Goal: Ask a question

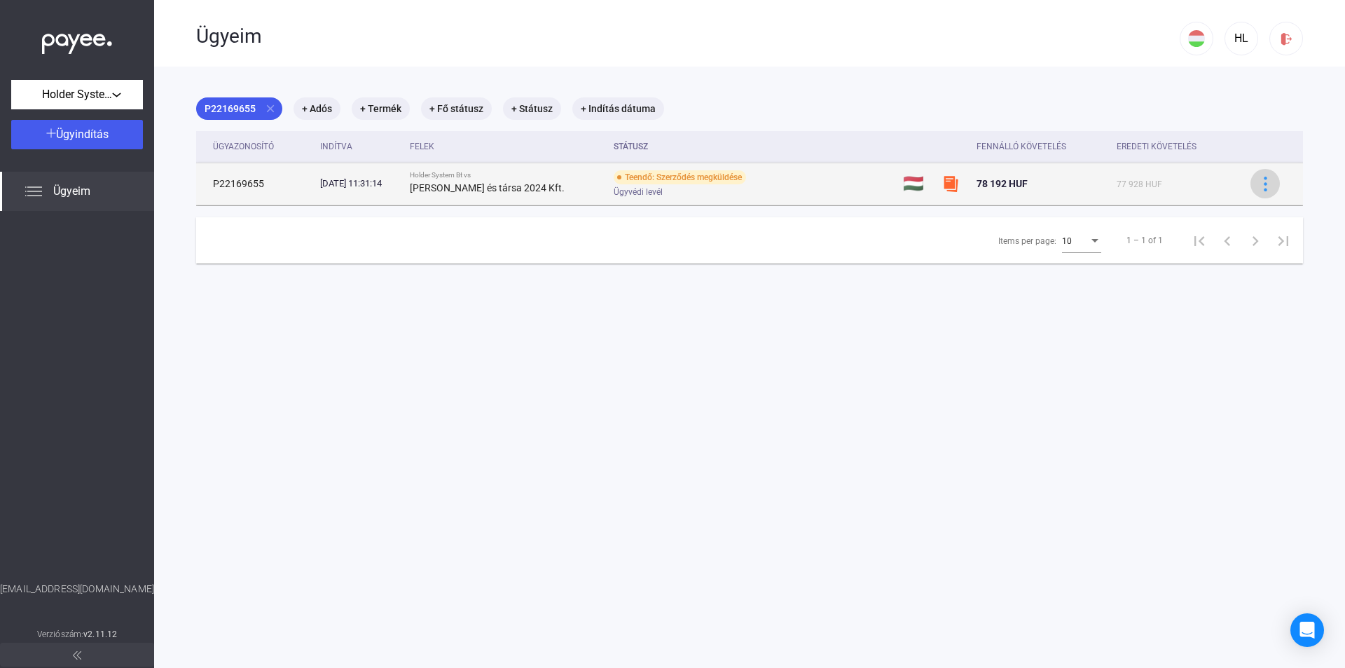
click at [1258, 188] on img at bounding box center [1265, 184] width 15 height 15
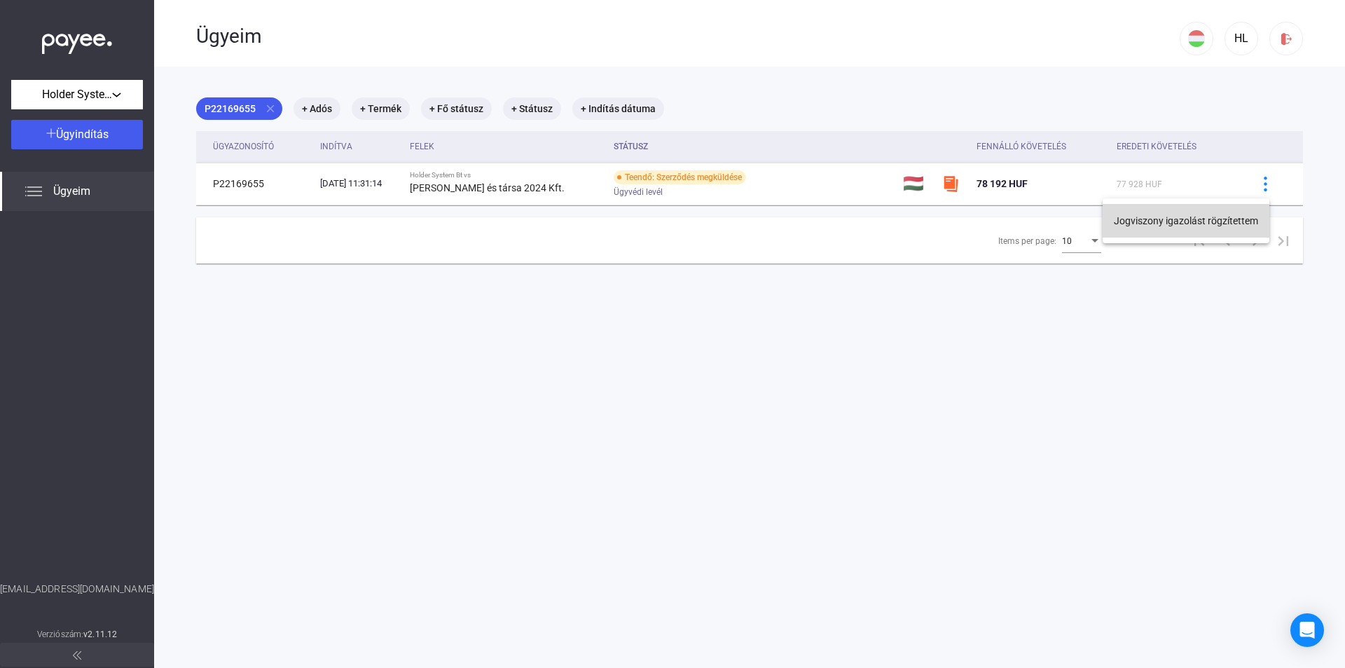
click at [1247, 219] on button "Jogviszony igazolást rögzítettem" at bounding box center [1186, 221] width 167 height 34
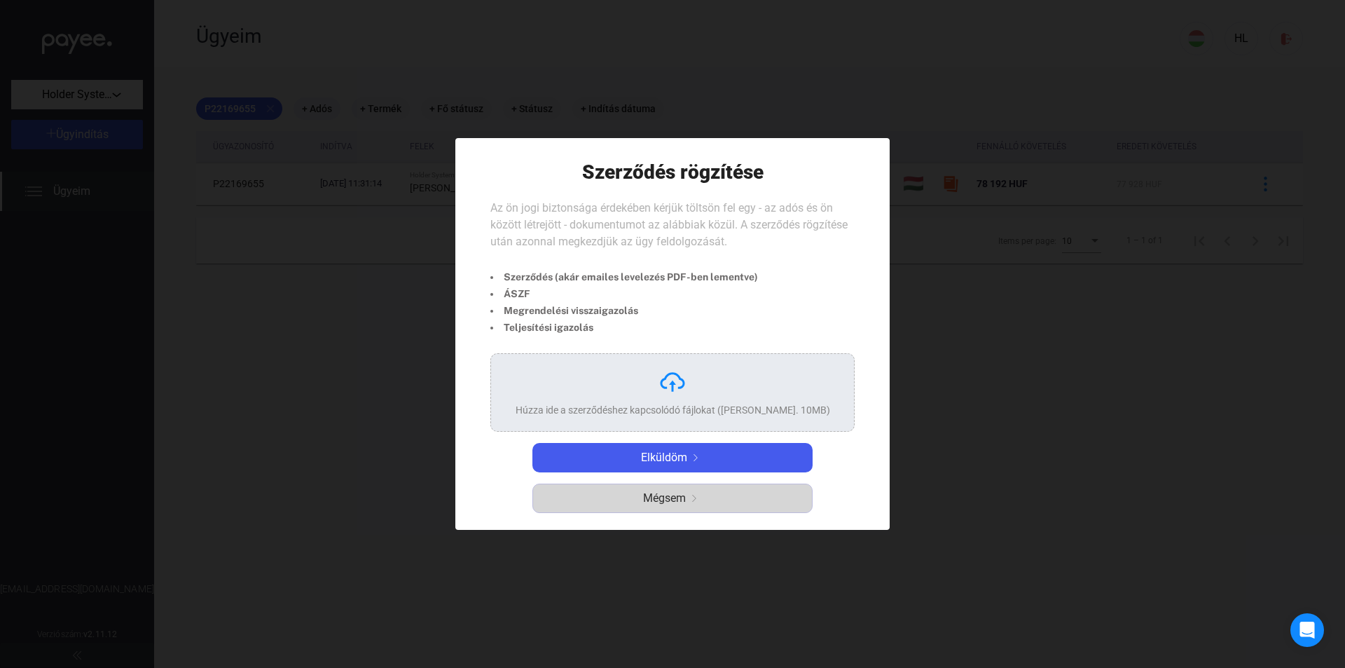
click at [701, 497] on img "button" at bounding box center [694, 498] width 17 height 7
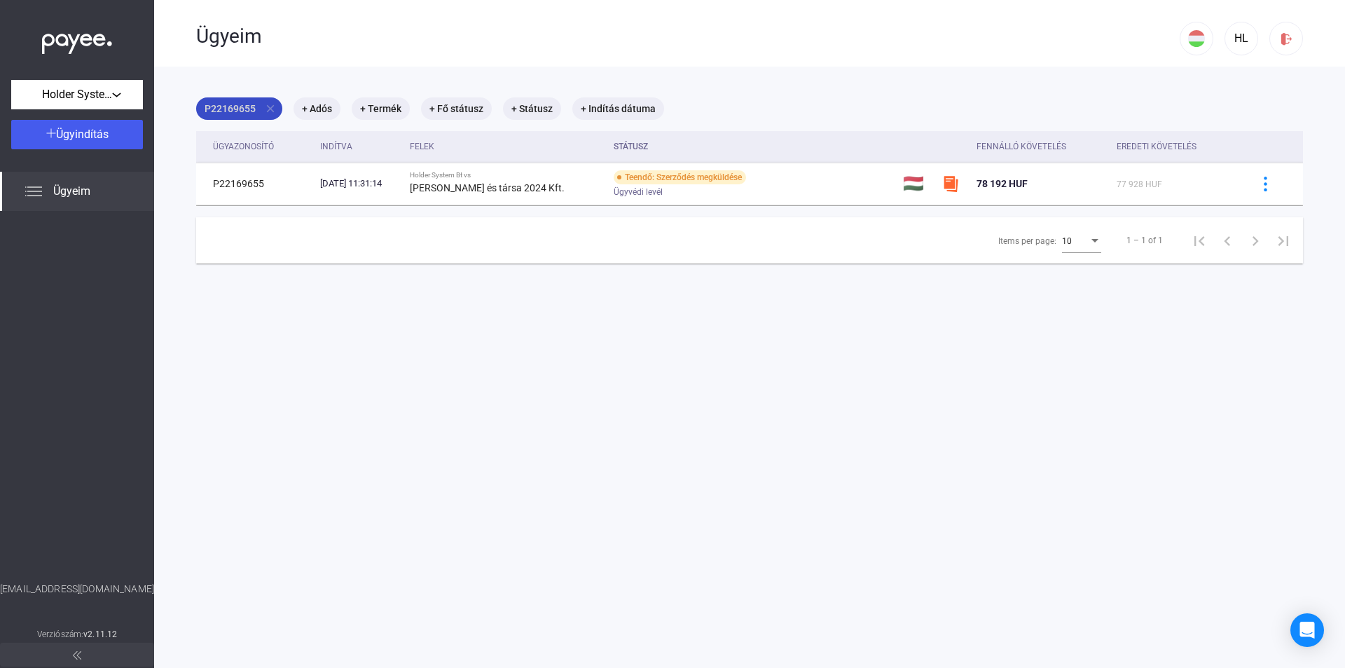
click at [222, 106] on mat-chip "P22169655 close" at bounding box center [239, 108] width 86 height 22
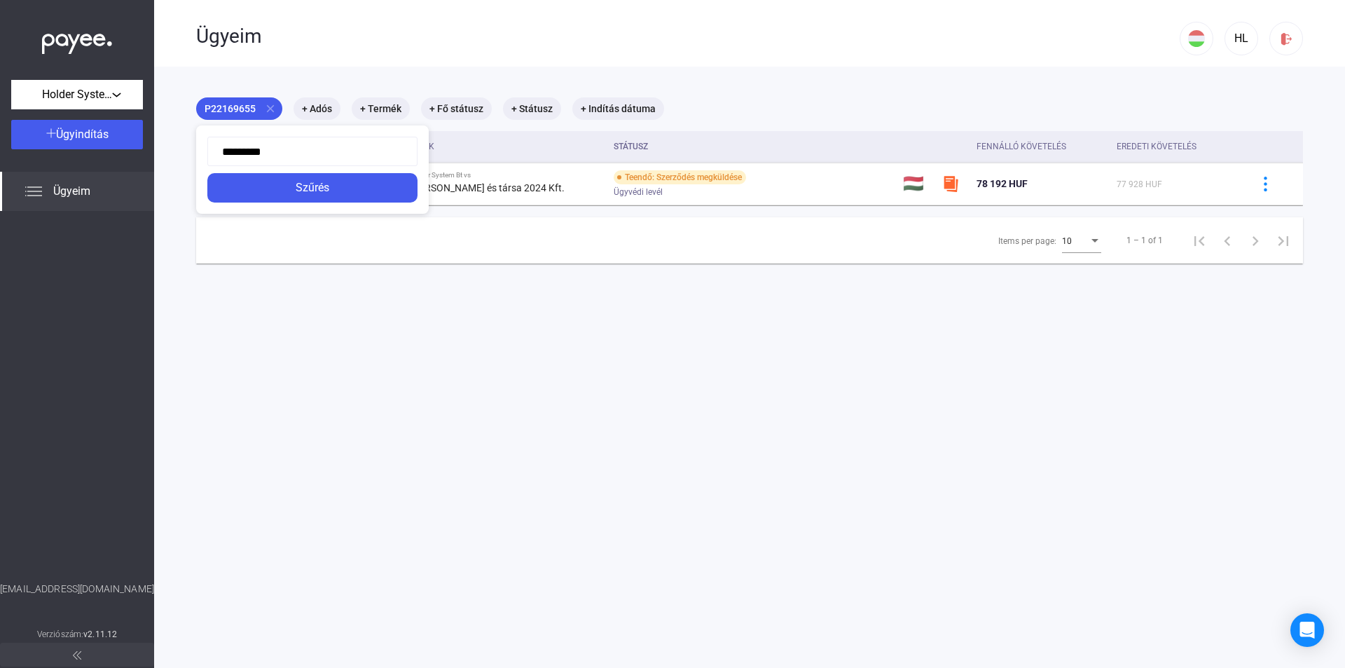
click at [329, 275] on div at bounding box center [672, 334] width 1345 height 668
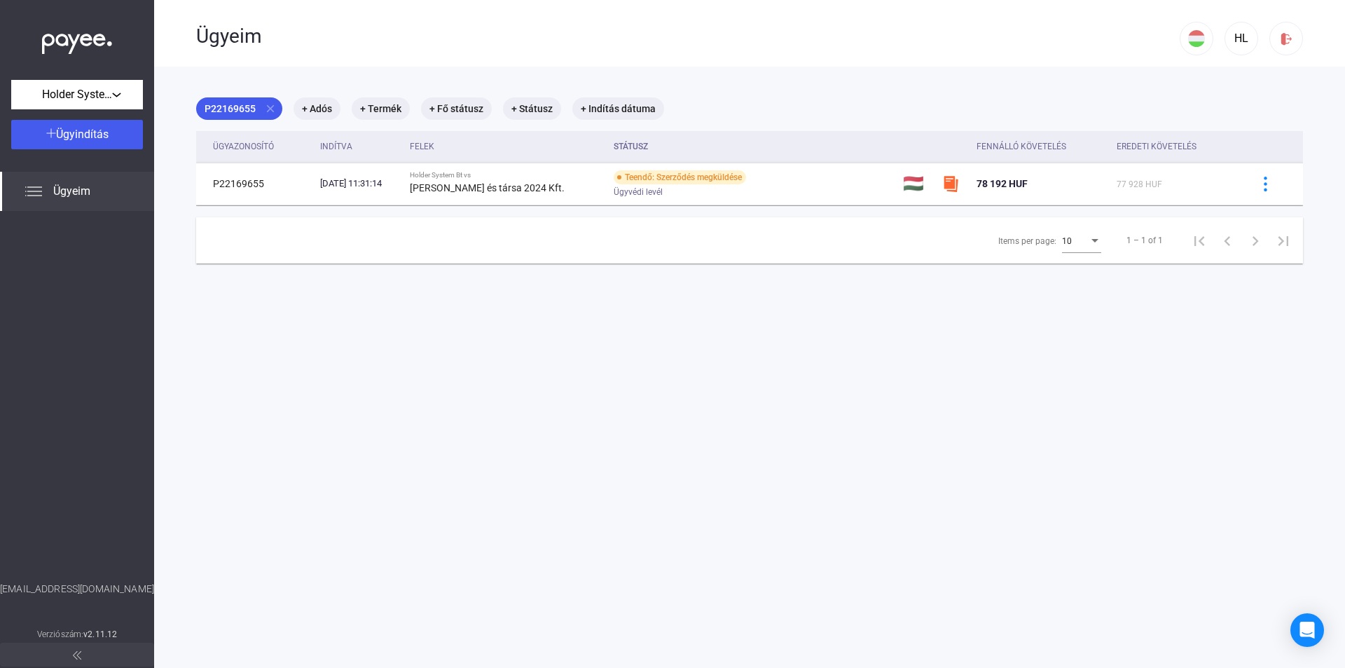
click at [39, 191] on img at bounding box center [33, 191] width 17 height 17
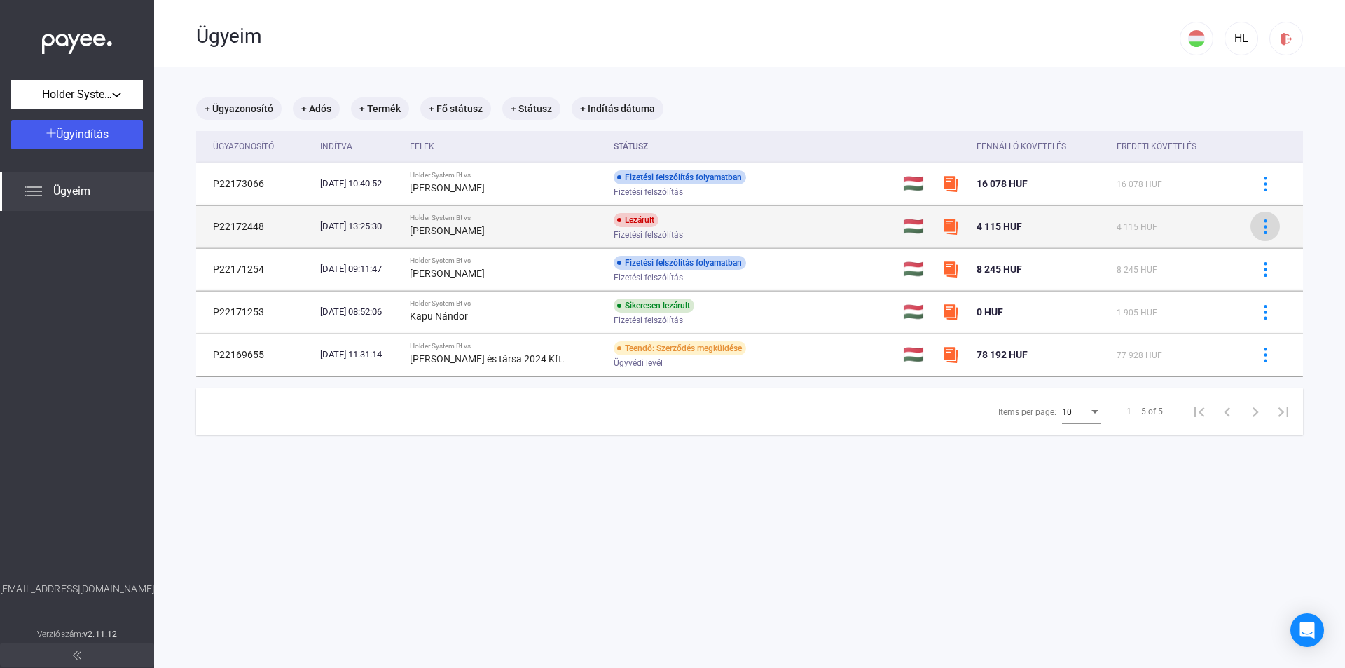
click at [1258, 228] on img at bounding box center [1265, 226] width 15 height 15
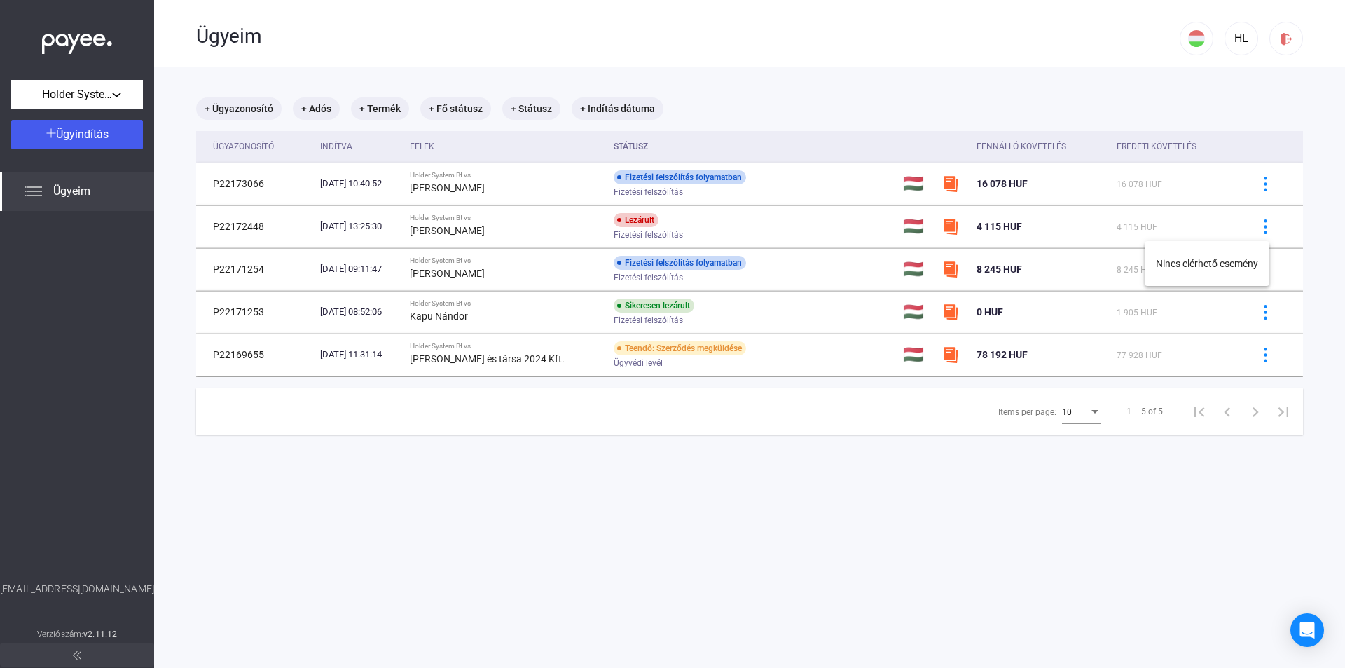
click at [1093, 567] on div at bounding box center [672, 334] width 1345 height 668
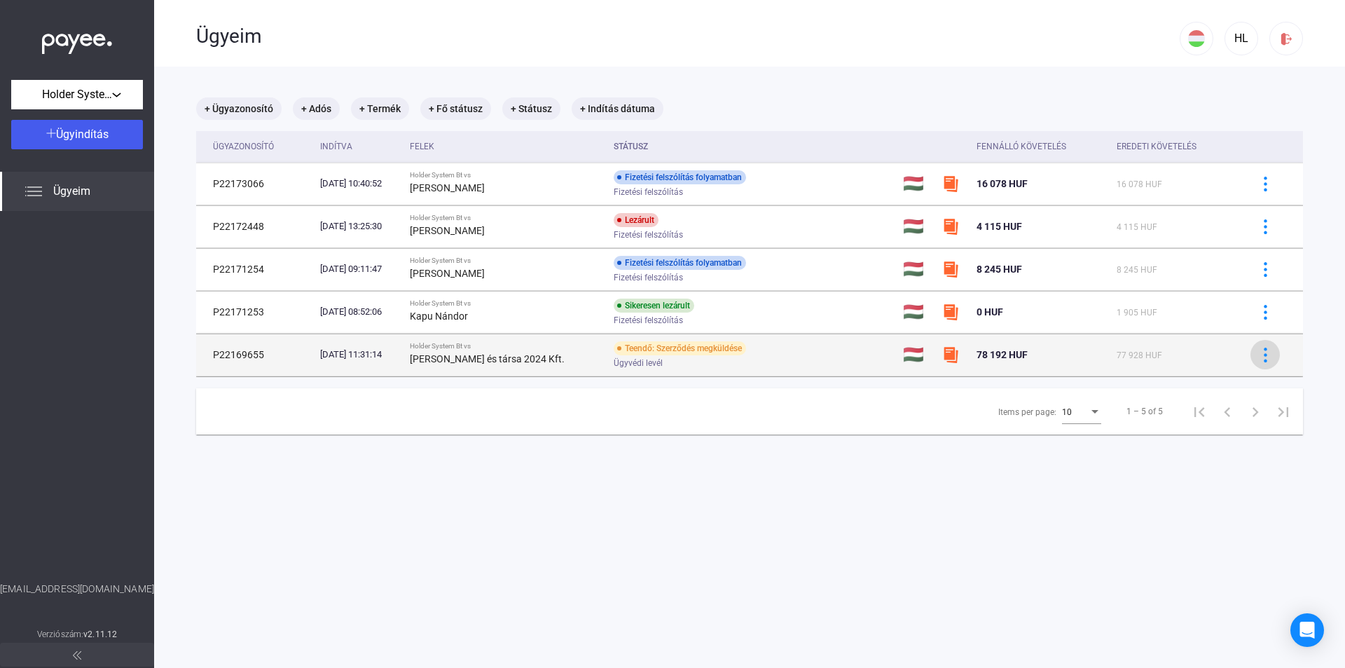
click at [1261, 351] on img at bounding box center [1265, 355] width 15 height 15
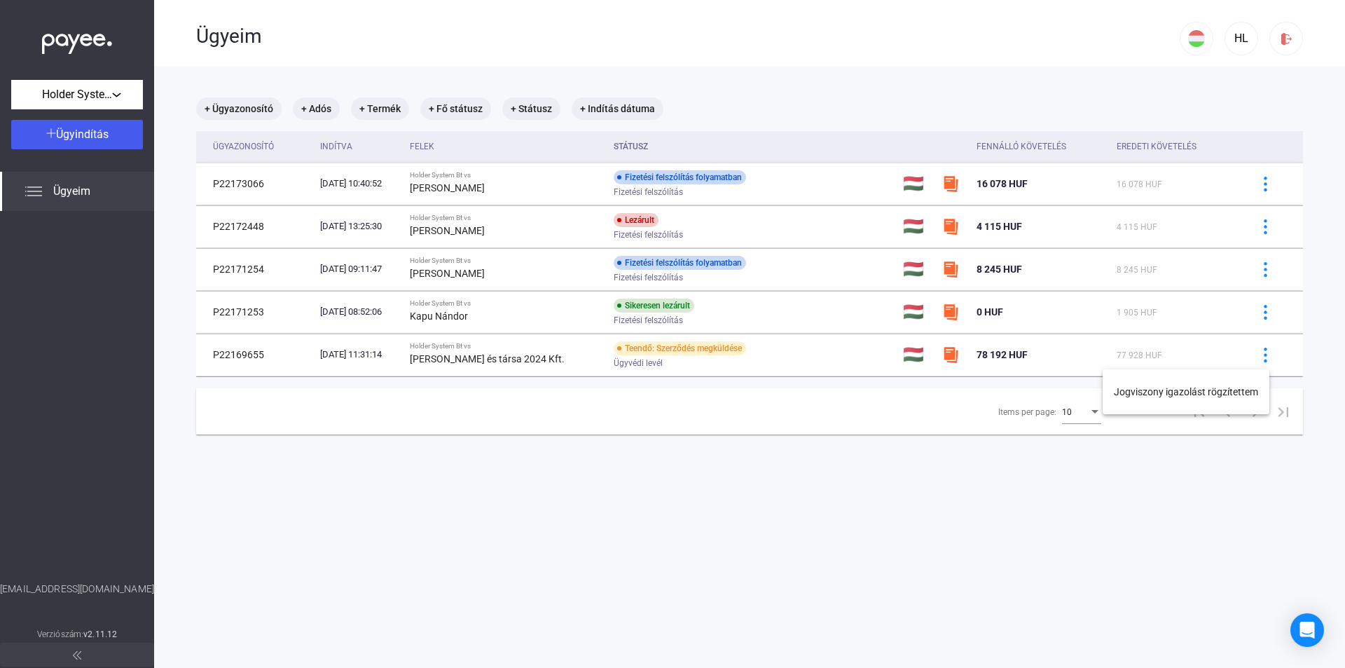
click at [1177, 523] on div at bounding box center [672, 334] width 1345 height 668
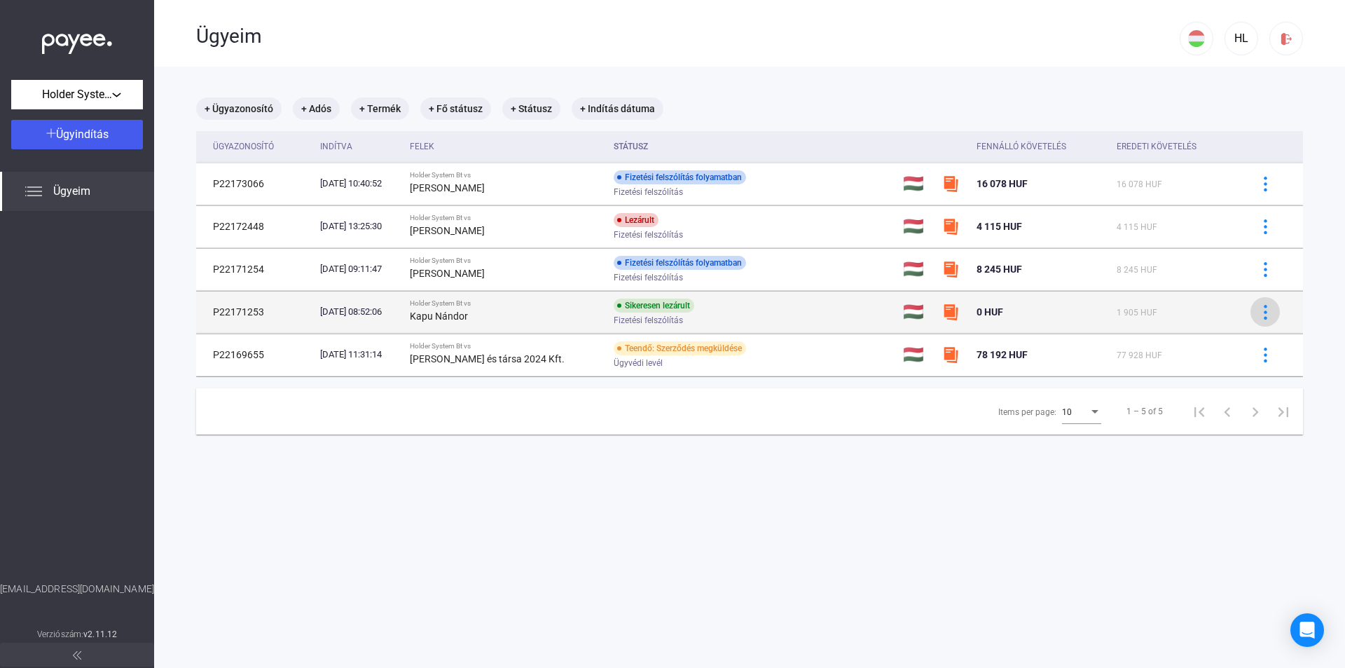
click at [1261, 308] on img at bounding box center [1265, 312] width 15 height 15
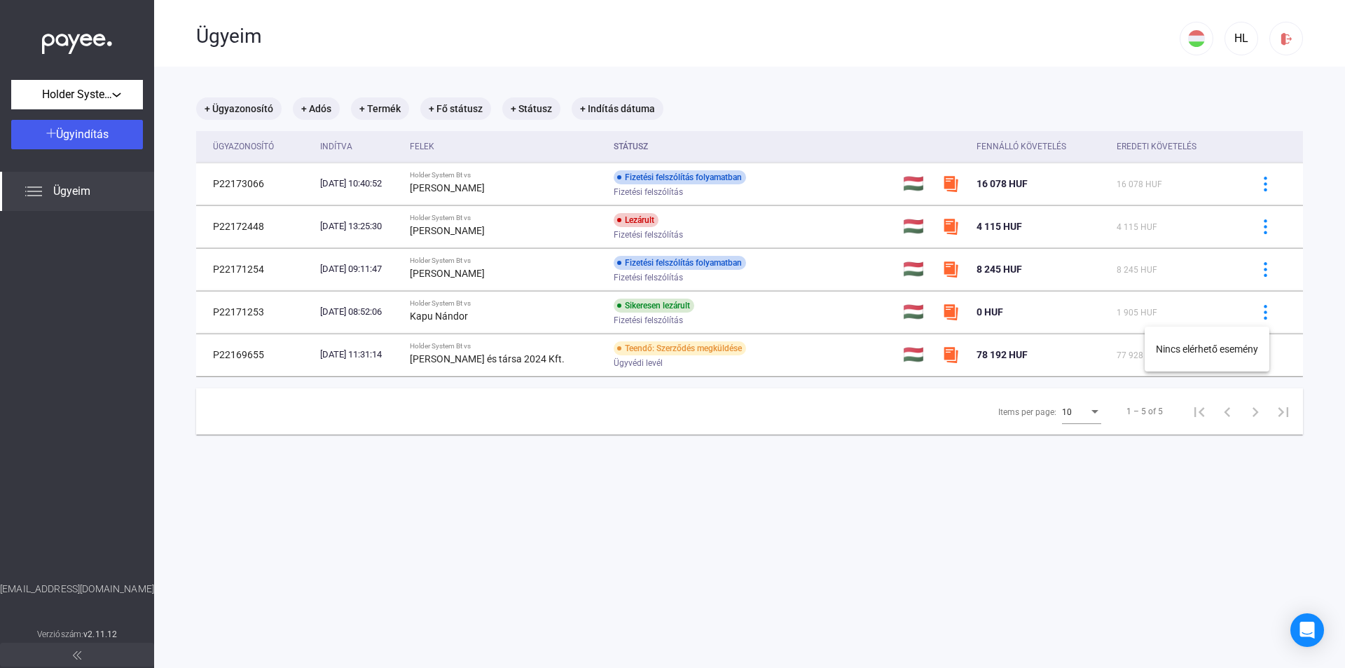
click at [1256, 267] on div at bounding box center [672, 334] width 1345 height 668
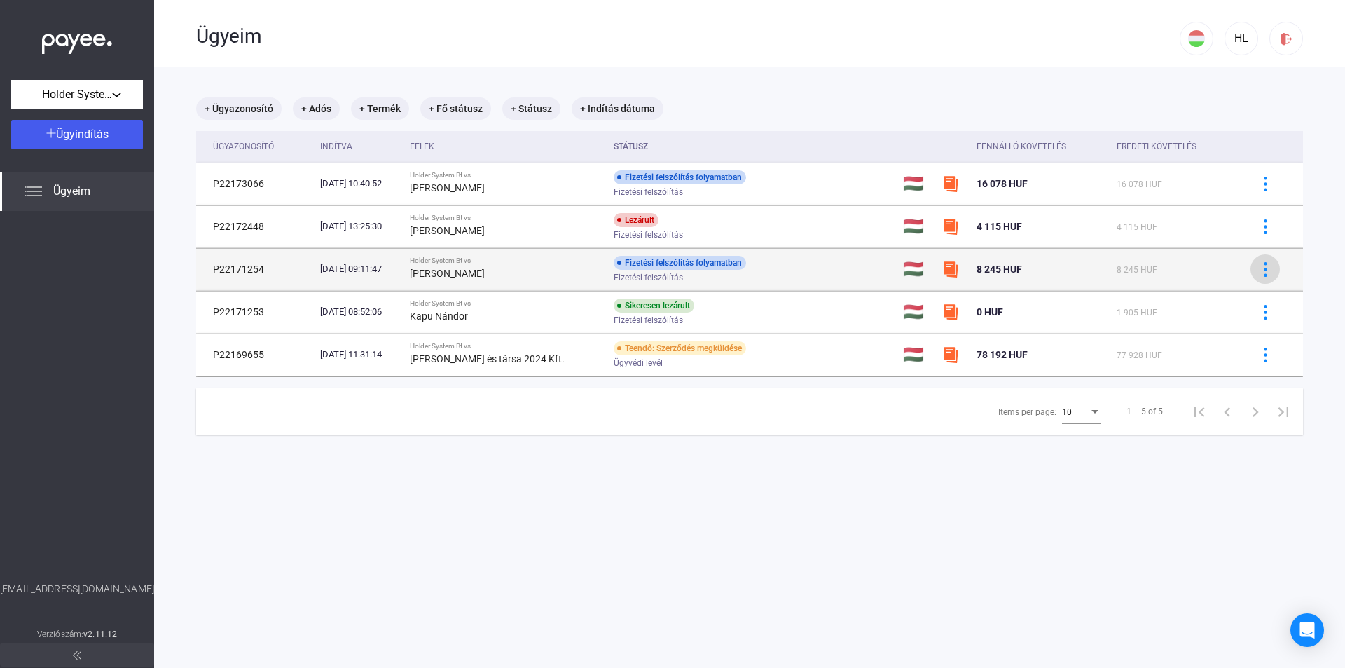
click at [1258, 269] on img at bounding box center [1265, 269] width 15 height 15
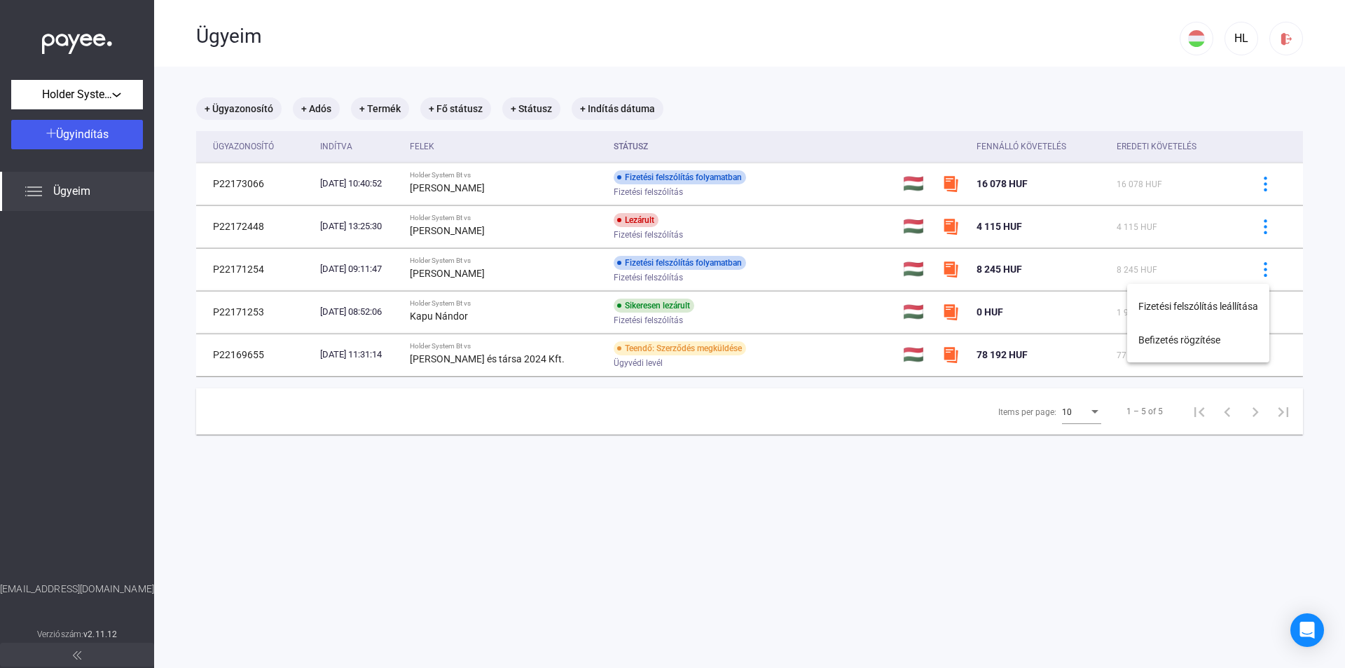
click at [1254, 230] on div at bounding box center [672, 334] width 1345 height 668
click at [1258, 230] on img at bounding box center [1265, 226] width 15 height 15
click at [1255, 184] on div at bounding box center [672, 334] width 1345 height 668
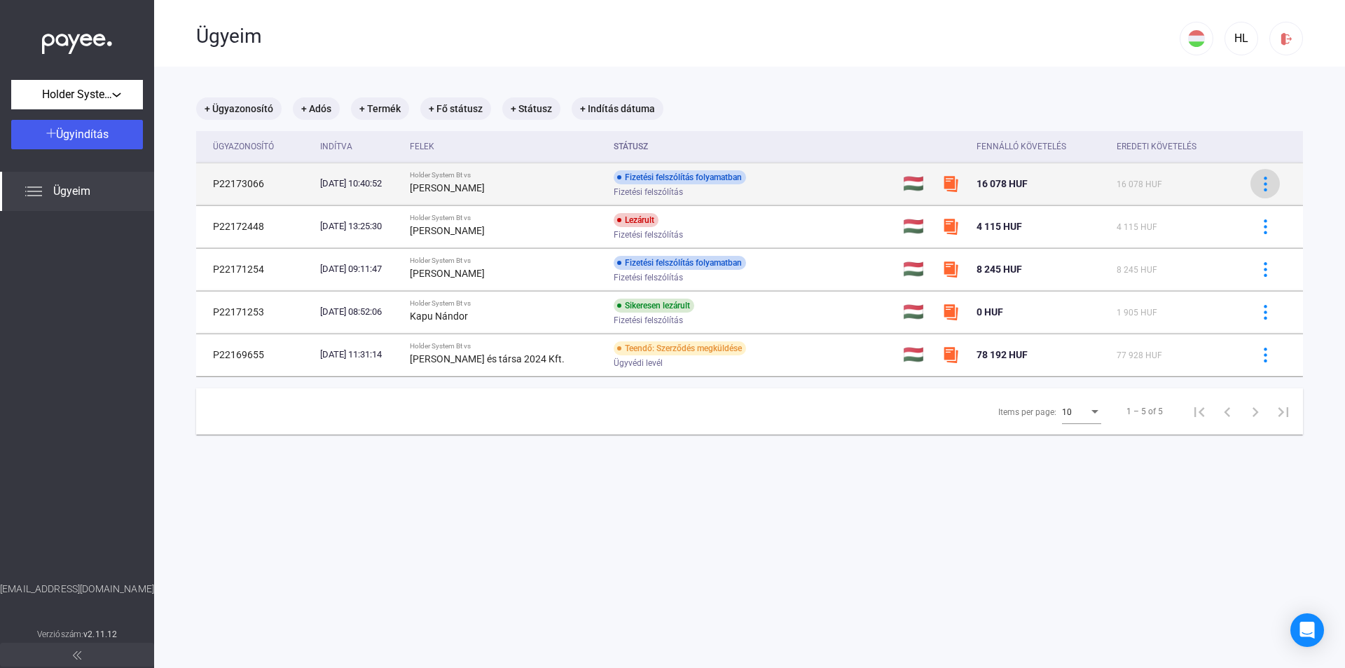
click at [1258, 183] on img at bounding box center [1265, 184] width 15 height 15
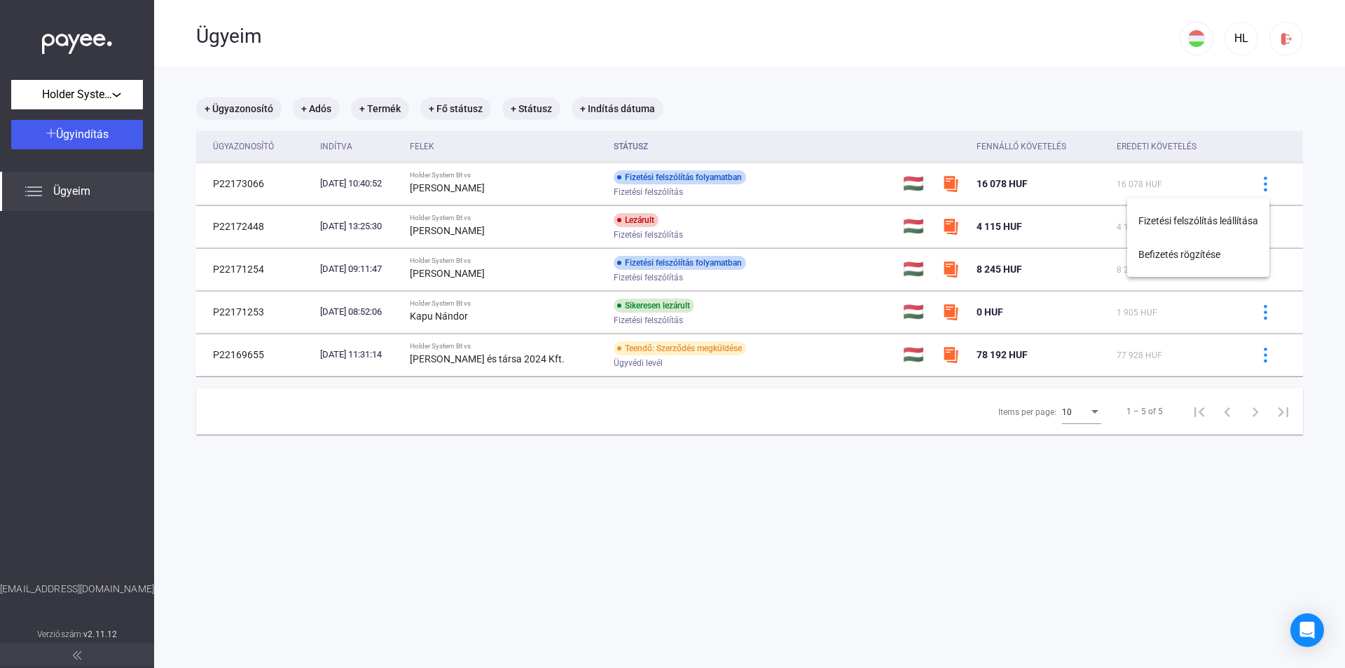
click at [1009, 613] on div at bounding box center [672, 334] width 1345 height 668
click at [86, 591] on div "[EMAIL_ADDRESS][DOMAIN_NAME]" at bounding box center [77, 604] width 154 height 44
click at [98, 138] on span "Ügyindítás" at bounding box center [82, 134] width 53 height 13
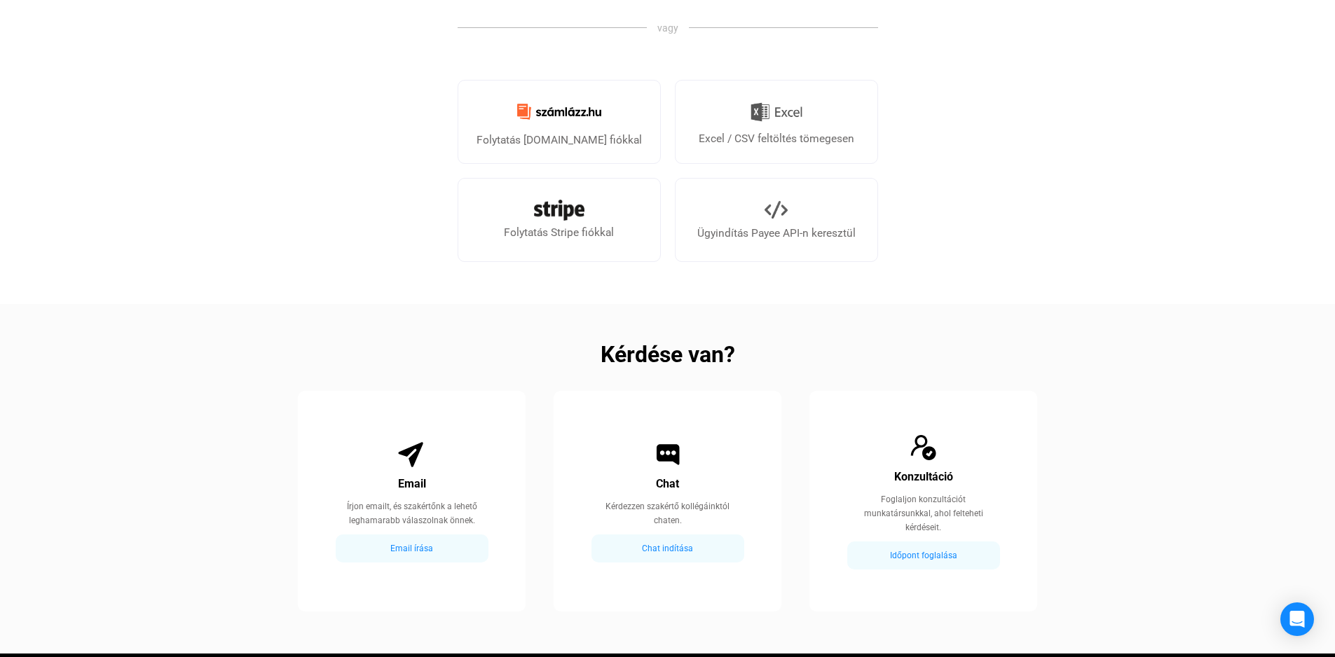
scroll to position [490, 0]
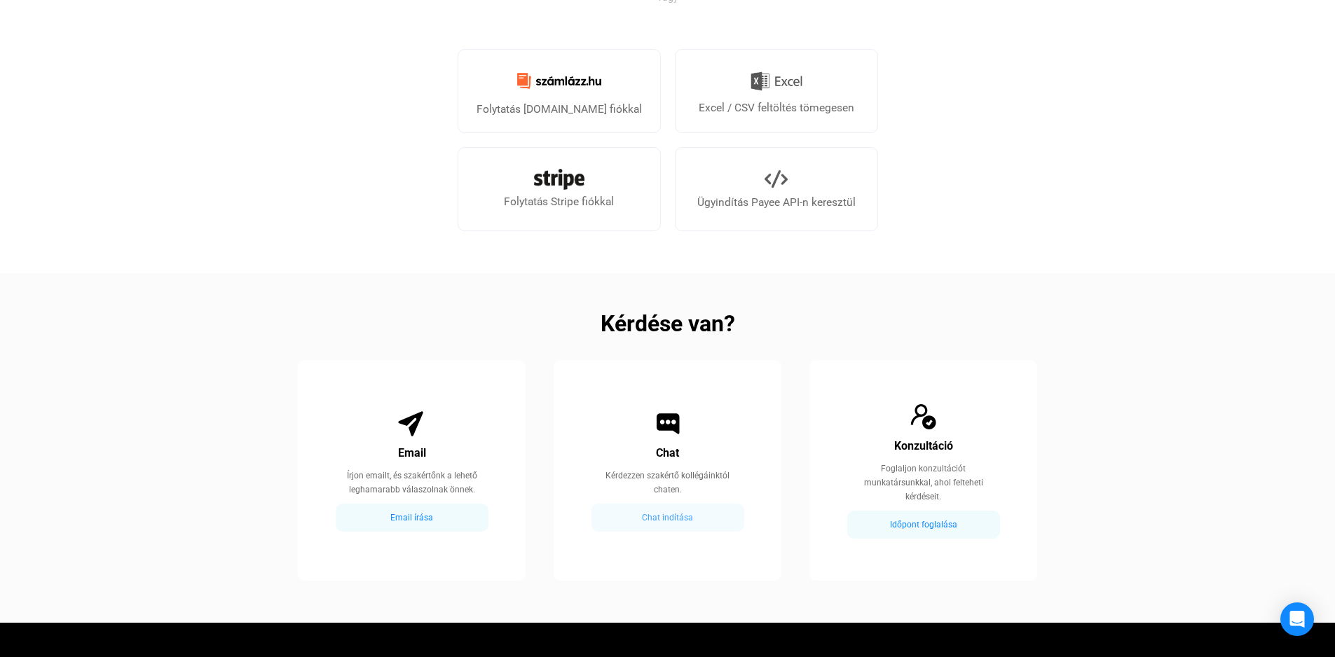
click at [678, 518] on div "Chat indítása" at bounding box center [668, 517] width 144 height 17
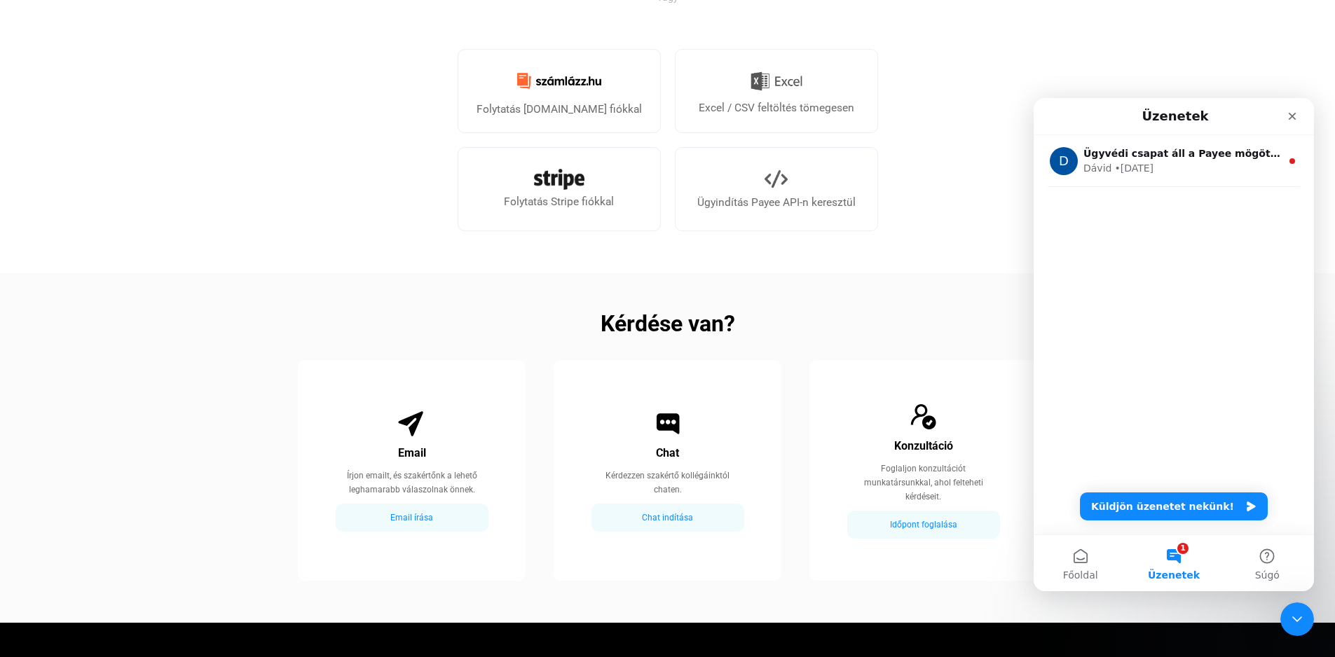
scroll to position [0, 0]
click at [1155, 503] on button "Küldjön üzenetet nekünk!" at bounding box center [1174, 507] width 188 height 28
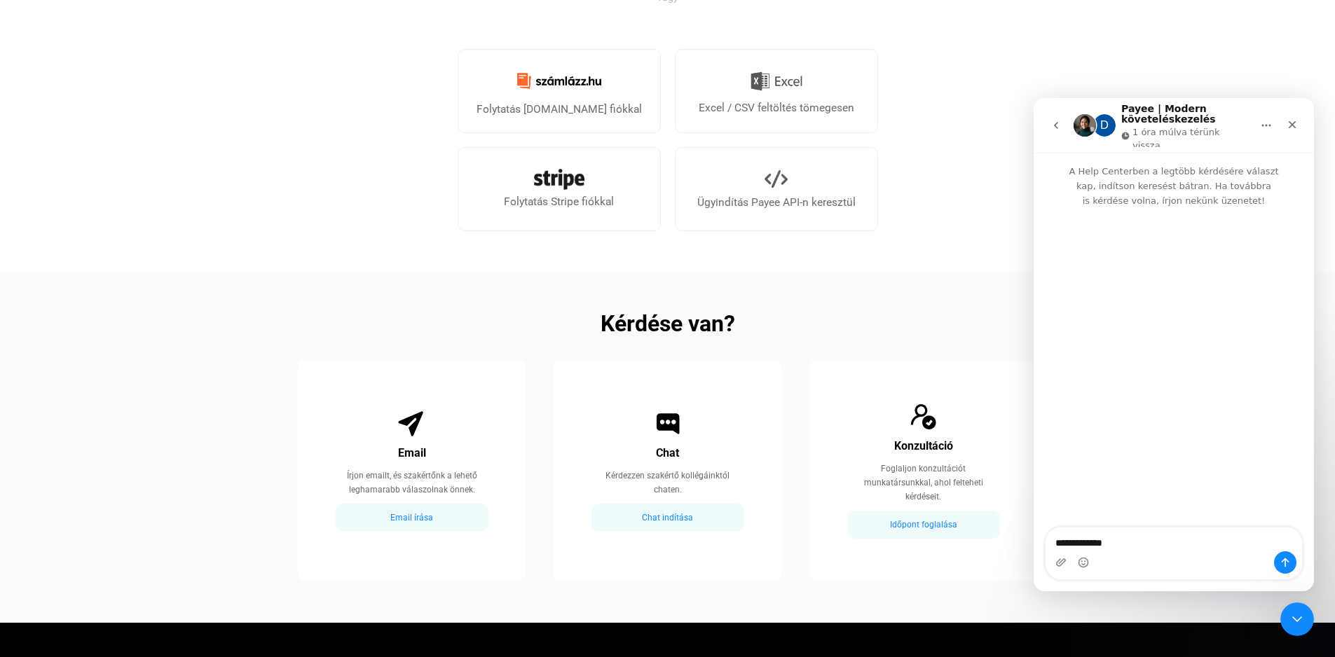
type textarea "**********"
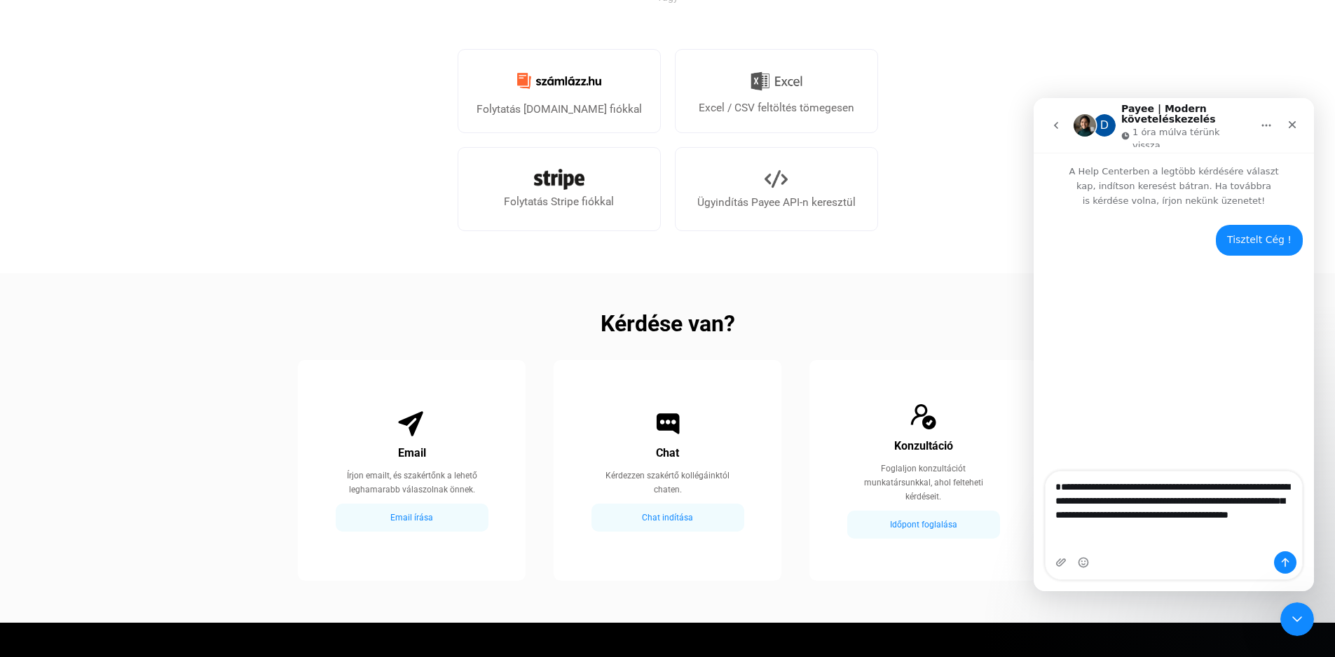
type textarea "**********"
click at [1283, 563] on icon "Üzenet küldése…" at bounding box center [1285, 562] width 11 height 11
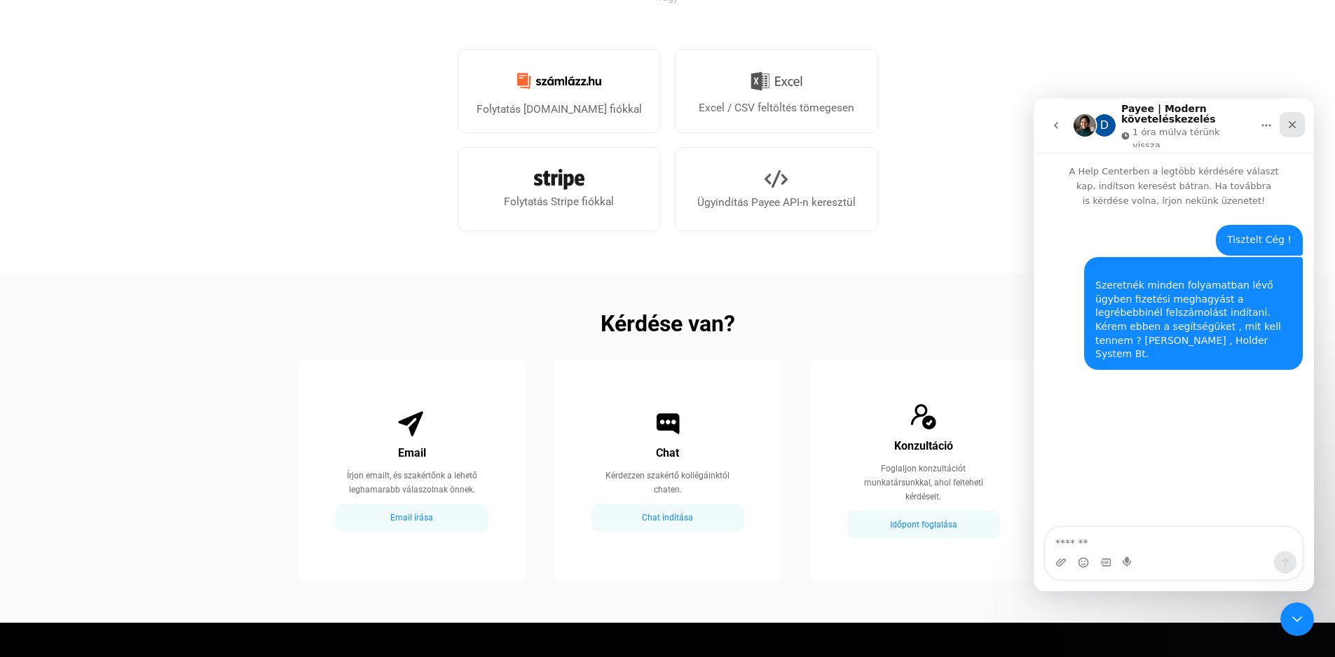
click at [1289, 122] on icon "Bezárás" at bounding box center [1292, 124] width 11 height 11
